Goal: Information Seeking & Learning: Learn about a topic

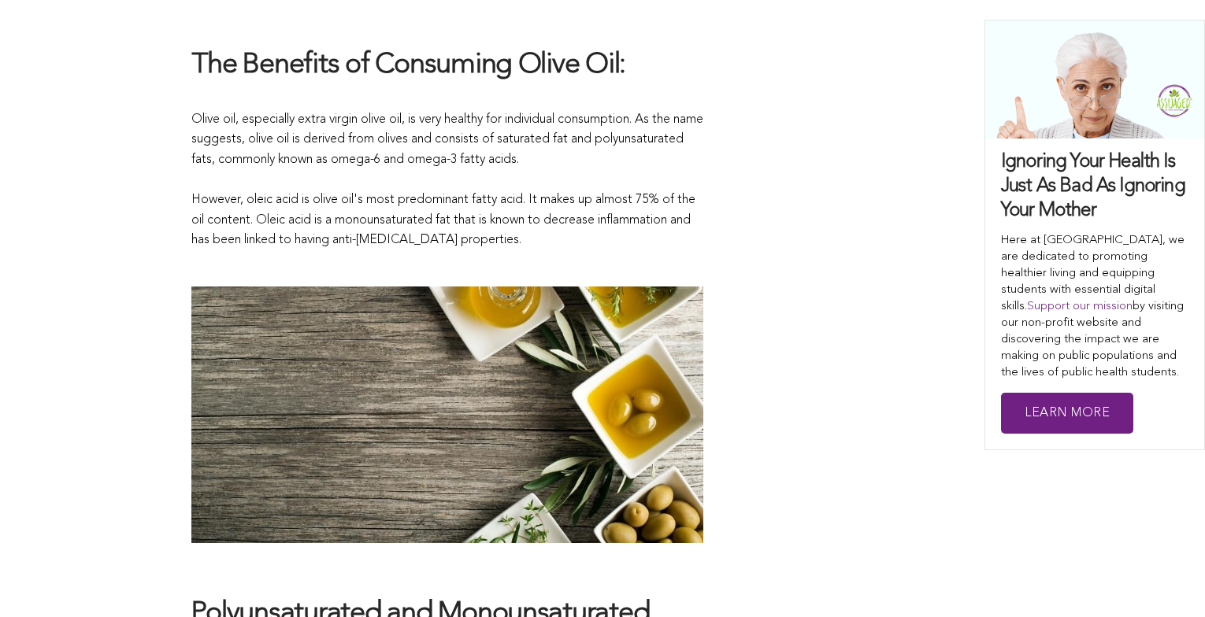
scroll to position [294, 0]
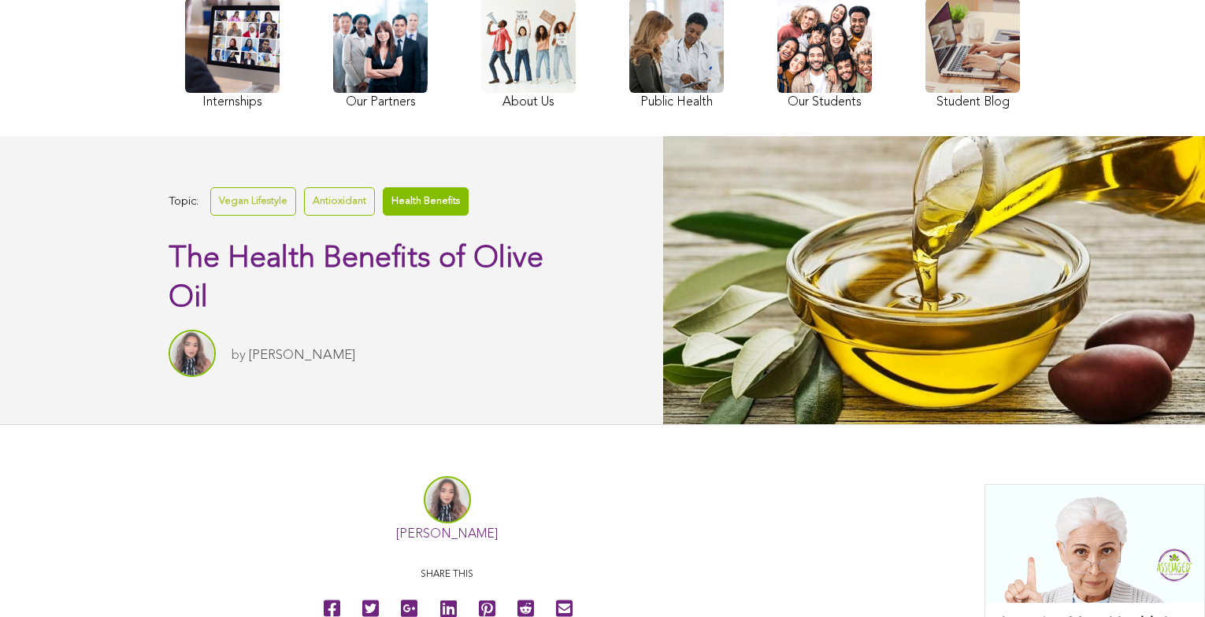
click at [428, 198] on link "Health Benefits" at bounding box center [426, 201] width 86 height 28
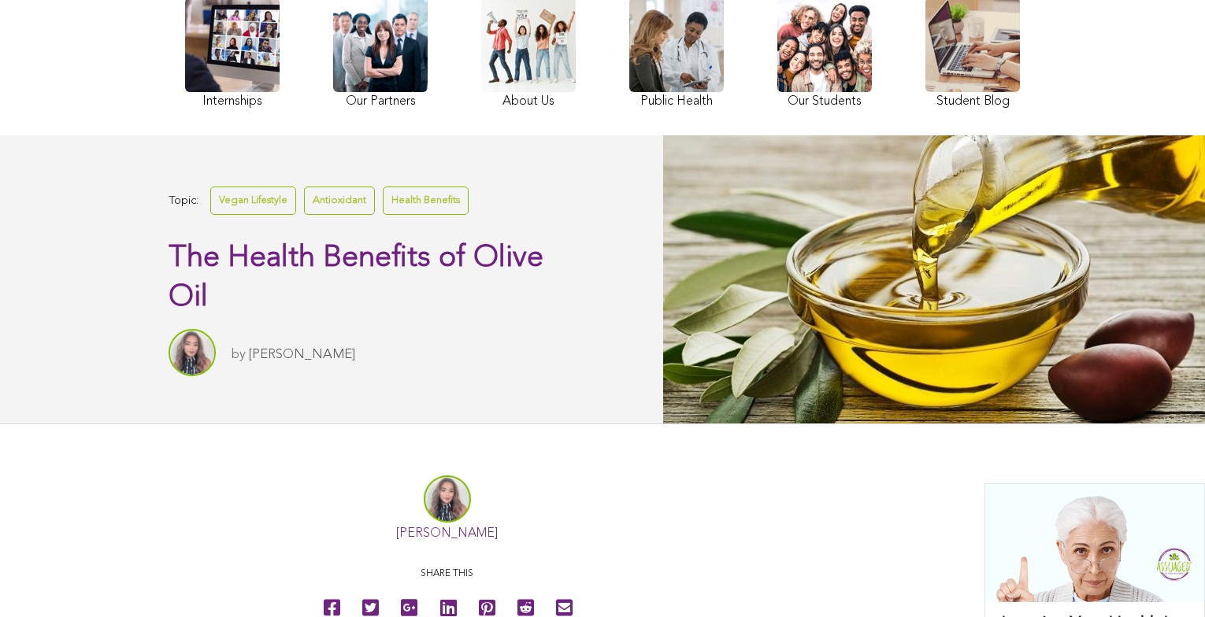
scroll to position [294, 0]
